Goal: Check status: Check status

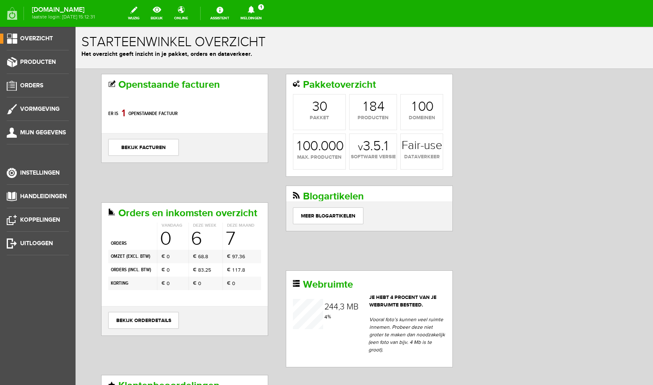
click at [254, 8] on icon at bounding box center [251, 10] width 7 height 8
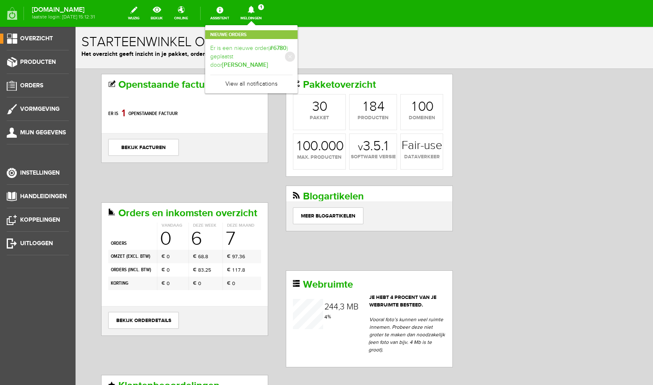
click at [262, 61] on b "[PERSON_NAME]" at bounding box center [245, 64] width 46 height 7
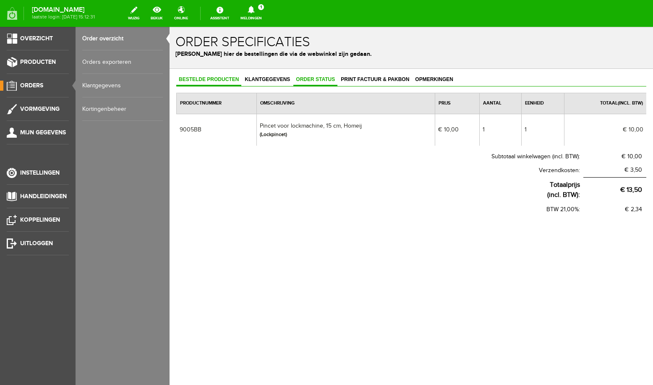
click at [302, 76] on link "Order status" at bounding box center [316, 80] width 44 height 12
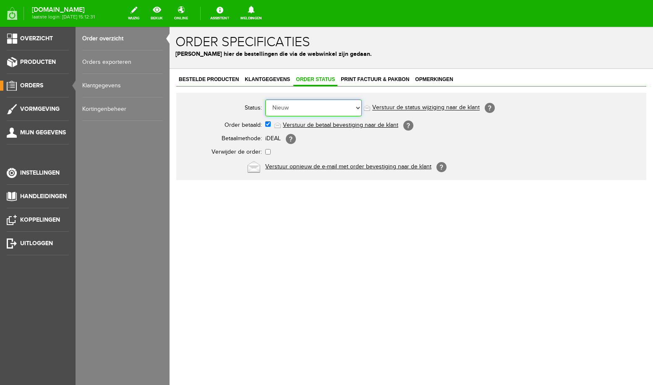
click at [265, 100] on select "Order niet afgerond Nieuw Order in behandeling Wacht op leverancier Wacht op be…" at bounding box center [313, 108] width 97 height 17
select select "5"
click option "Order is verstuurd" at bounding box center [170, 27] width 0 height 0
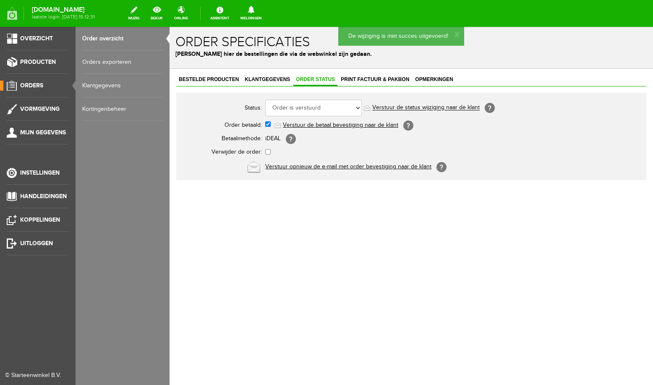
click at [33, 86] on span "Orders" at bounding box center [31, 85] width 23 height 7
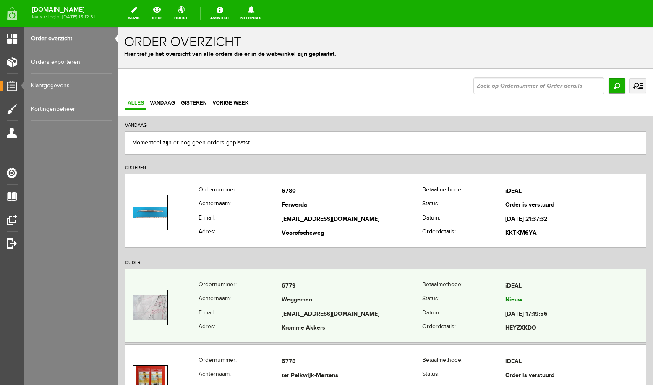
click at [396, 296] on td "Weggeman" at bounding box center [352, 301] width 141 height 14
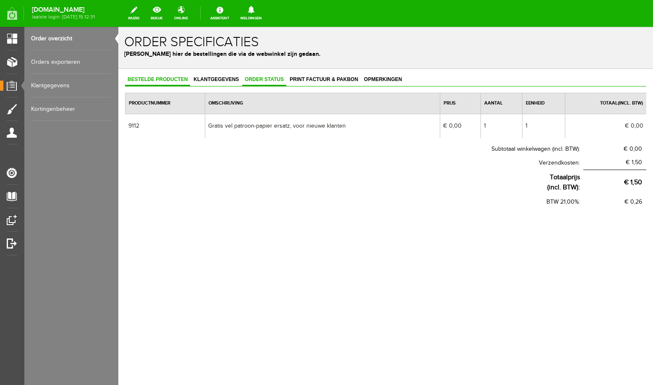
click at [277, 79] on span "Order status" at bounding box center [264, 79] width 44 height 6
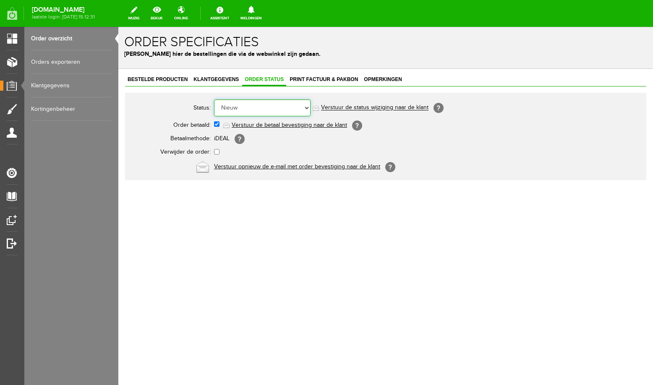
click at [214, 100] on select "Order niet afgerond Nieuw Order in behandeling Wacht op leverancier Wacht op be…" at bounding box center [262, 108] width 97 height 17
select select "5"
click option "Order is verstuurd" at bounding box center [118, 27] width 0 height 0
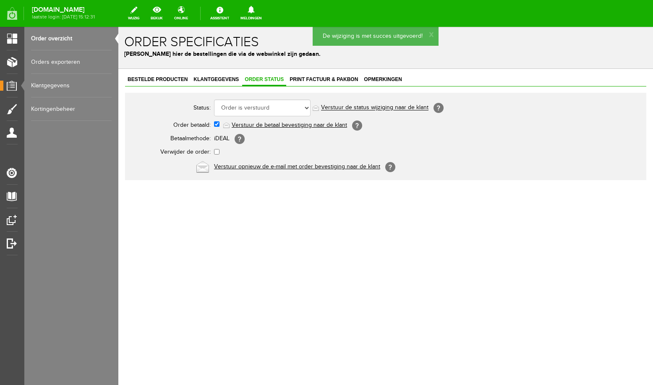
click at [48, 39] on link "Order overzicht" at bounding box center [71, 39] width 81 height 24
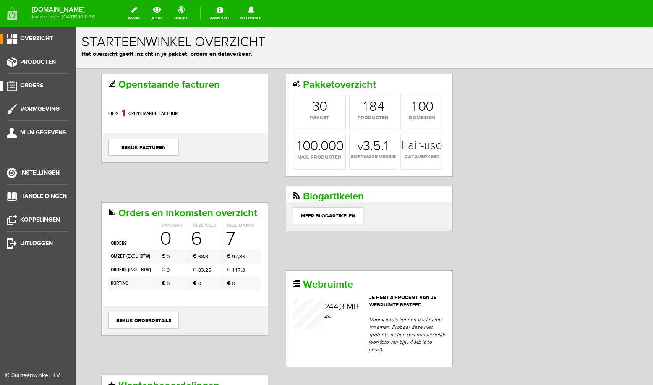
click at [34, 85] on span "Orders" at bounding box center [31, 85] width 23 height 7
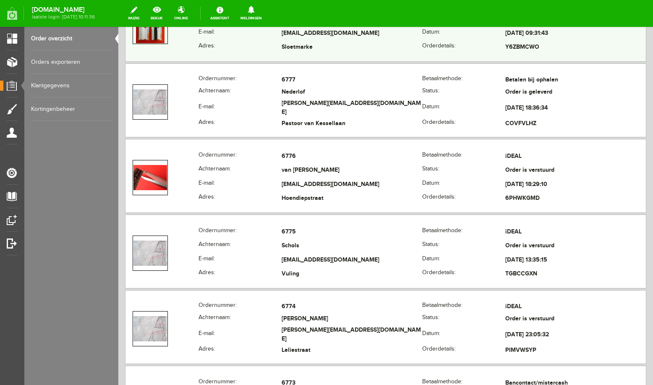
scroll to position [357, 0]
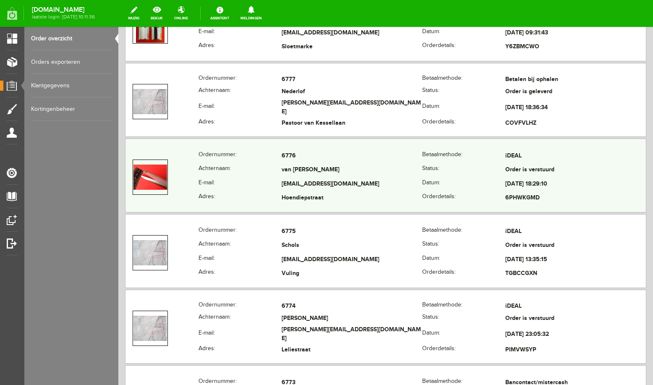
click at [366, 164] on td "van [PERSON_NAME]" at bounding box center [352, 170] width 141 height 14
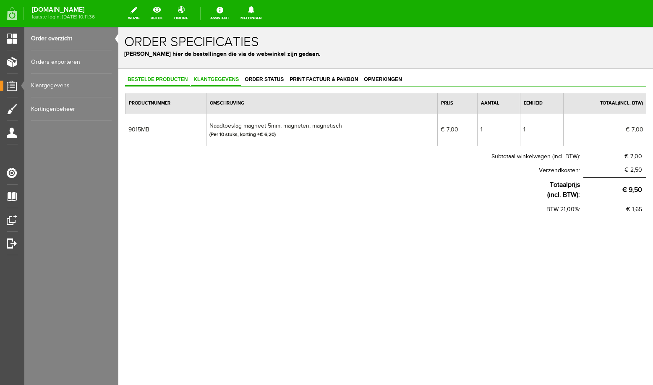
click at [206, 80] on span "Klantgegevens" at bounding box center [216, 79] width 50 height 6
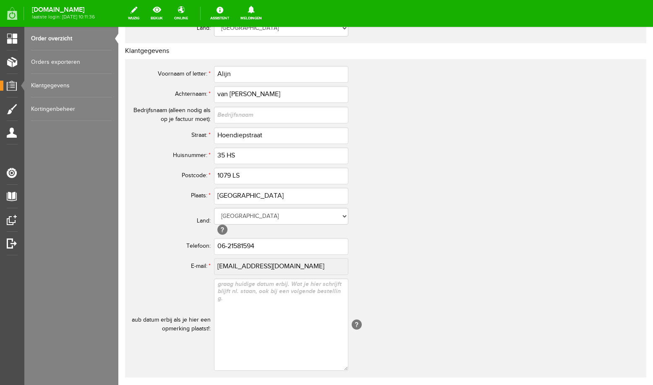
scroll to position [357, 0]
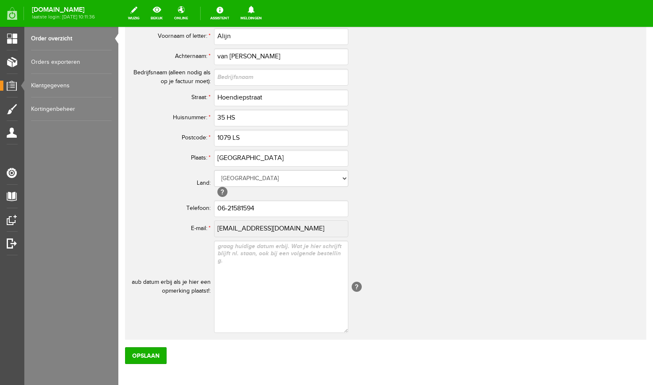
click at [447, 268] on td "[?]" at bounding box center [373, 287] width 319 height 96
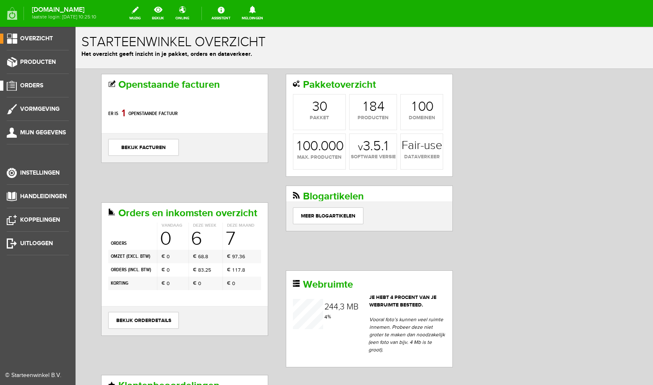
click at [35, 86] on span "Orders" at bounding box center [31, 85] width 23 height 7
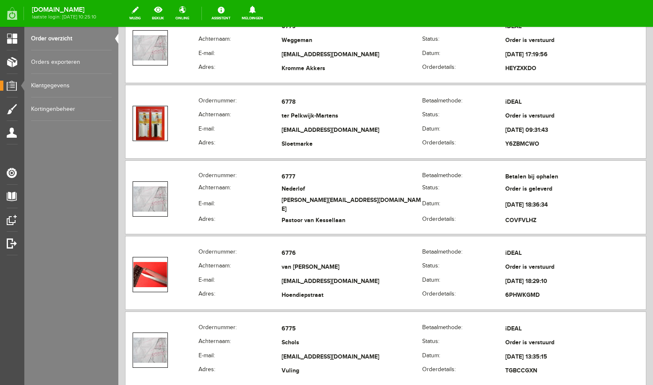
scroll to position [268, 0]
